Goal: Information Seeking & Learning: Find specific fact

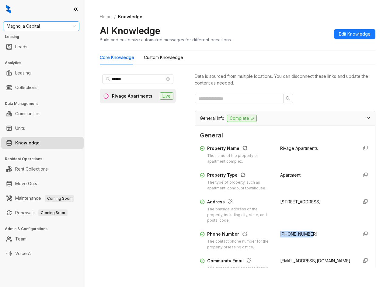
click at [57, 28] on span "Magnolia Capital" at bounding box center [41, 26] width 69 height 9
type input "*****"
click at [55, 37] on div "[GEOGRAPHIC_DATA]" at bounding box center [41, 38] width 67 height 7
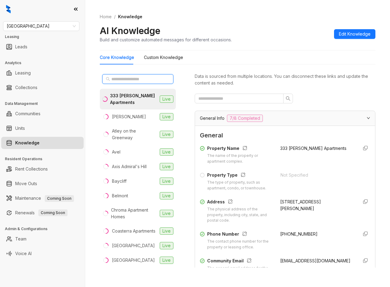
click at [154, 79] on input "text" at bounding box center [138, 79] width 54 height 7
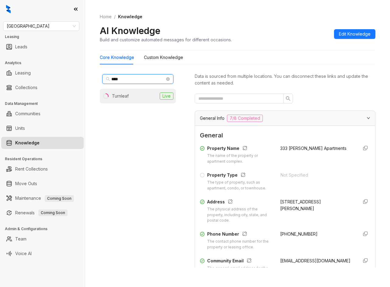
type input "****"
click at [123, 100] on li "Turnleaf Live" at bounding box center [138, 96] width 76 height 15
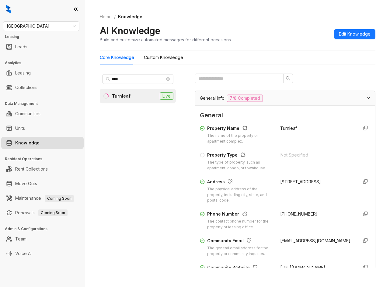
scroll to position [30, 0]
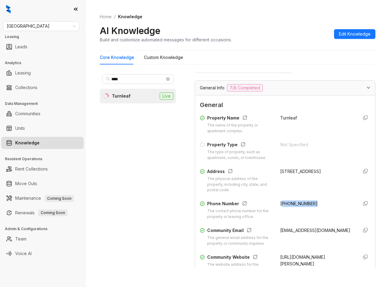
drag, startPoint x: 278, startPoint y: 204, endPoint x: 322, endPoint y: 198, distance: 43.7
click at [322, 198] on div "Property Name The name of the property or apartment complex. Turnleaf Property …" at bounding box center [285, 194] width 171 height 164
click at [275, 203] on div "Phone Number The contact phone number for the property or leasing office. (669)…" at bounding box center [285, 210] width 171 height 19
drag, startPoint x: 275, startPoint y: 203, endPoint x: 352, endPoint y: 200, distance: 76.8
click at [352, 201] on div "Phone Number The contact phone number for the property or leasing office. (669)…" at bounding box center [285, 210] width 171 height 19
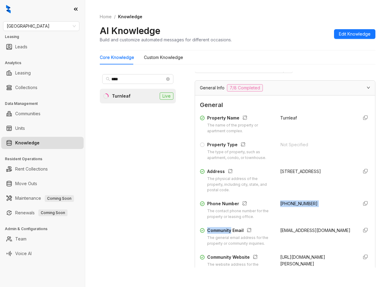
drag, startPoint x: 302, startPoint y: 209, endPoint x: 294, endPoint y: 203, distance: 9.9
click at [301, 209] on div "(669) 280-5614" at bounding box center [316, 210] width 73 height 19
click at [281, 203] on span "(669) 280-5614" at bounding box center [298, 203] width 37 height 5
drag, startPoint x: 274, startPoint y: 200, endPoint x: 317, endPoint y: 201, distance: 42.9
click at [318, 201] on div "Property Name The name of the property or apartment complex. Turnleaf Property …" at bounding box center [285, 194] width 171 height 164
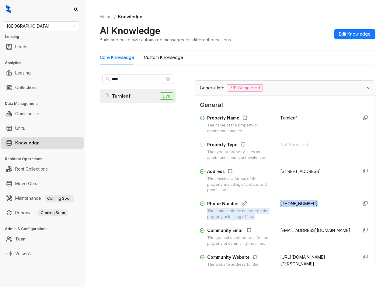
click at [280, 207] on div "(669) 280-5614" at bounding box center [316, 210] width 73 height 19
drag, startPoint x: 274, startPoint y: 204, endPoint x: 308, endPoint y: 203, distance: 33.2
click at [308, 203] on div "Phone Number The contact phone number for the property or leasing office. (669)…" at bounding box center [285, 210] width 171 height 19
copy span "(669) 280-5614"
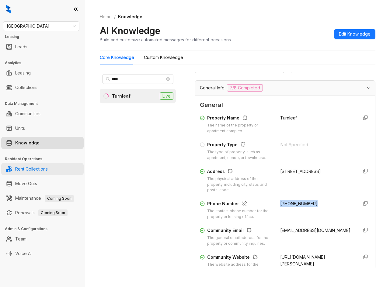
click at [40, 175] on link "Rent Collections" at bounding box center [31, 169] width 33 height 12
click at [41, 171] on link "Rent Collections" at bounding box center [31, 169] width 33 height 12
click at [30, 168] on link "Rent Collections" at bounding box center [31, 169] width 33 height 12
click at [39, 146] on link "Knowledge" at bounding box center [27, 143] width 24 height 12
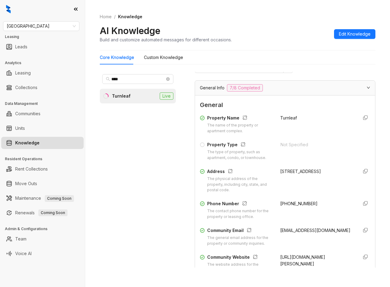
click at [275, 30] on div "AI Knowledge Build and customize automated messages for different occasions. Ed…" at bounding box center [238, 34] width 276 height 18
